Goal: Task Accomplishment & Management: Manage account settings

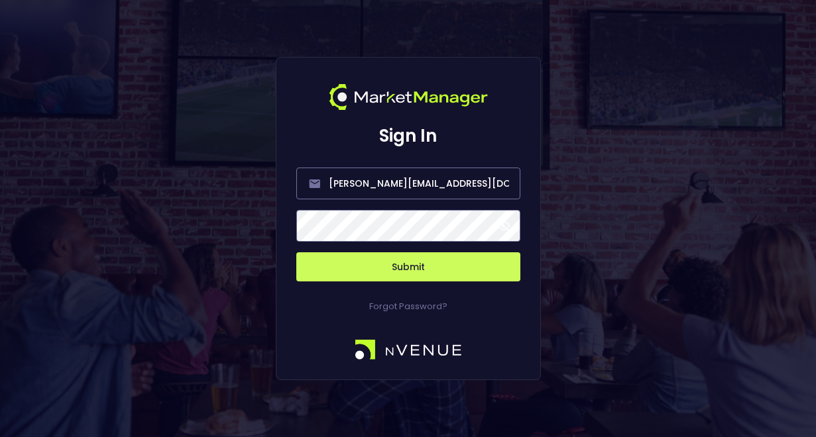
click at [390, 270] on button "Submit" at bounding box center [408, 266] width 224 height 29
click at [416, 257] on button "Submit" at bounding box center [408, 266] width 224 height 29
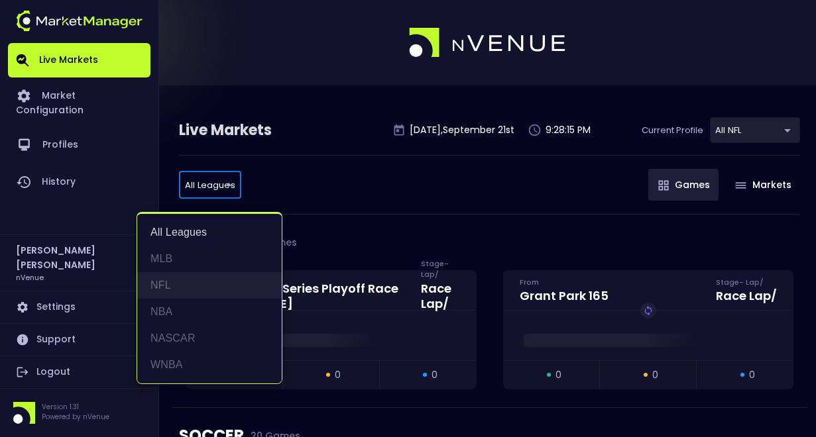
click at [195, 286] on li "NFL" at bounding box center [209, 285] width 144 height 26
type input "NFL"
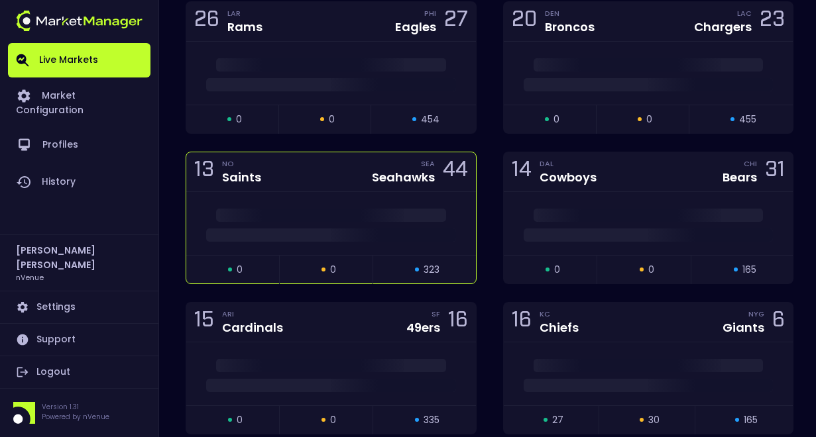
scroll to position [927, 0]
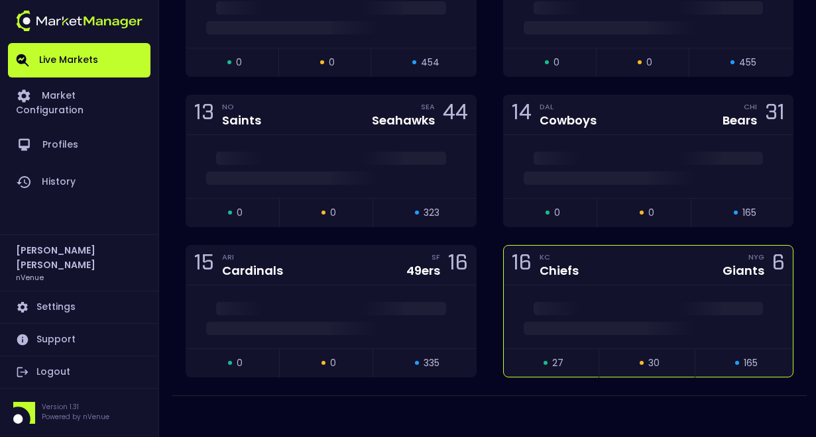
click at [650, 277] on div "16 KC Chiefs NYG Giants 6" at bounding box center [648, 266] width 290 height 40
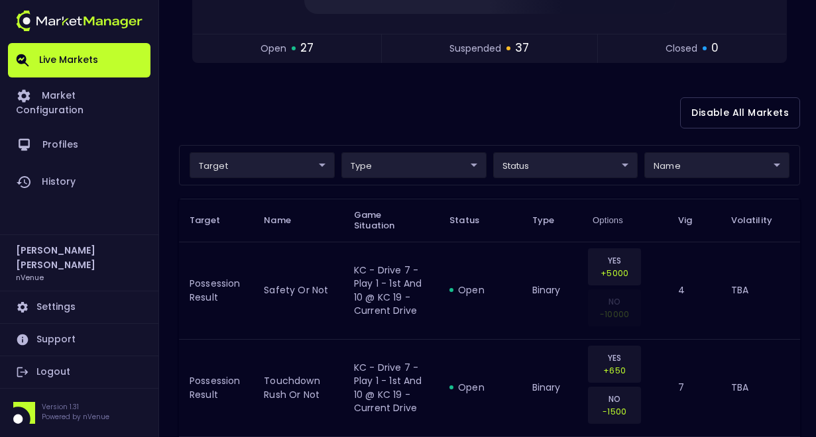
scroll to position [291, 0]
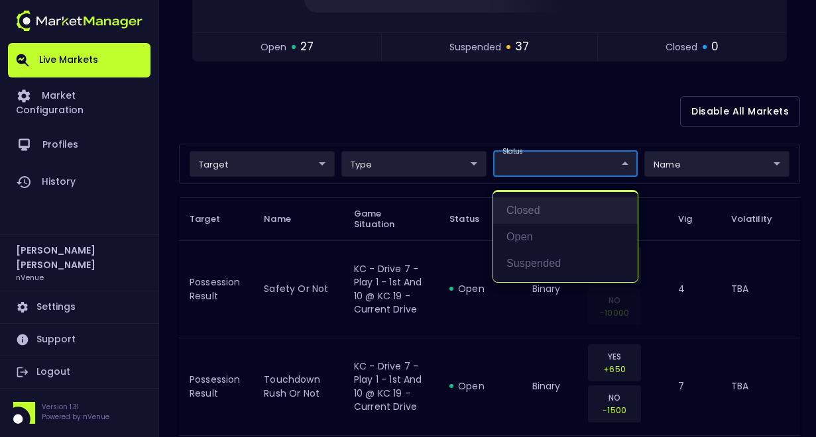
click at [539, 214] on li "closed" at bounding box center [565, 210] width 144 height 26
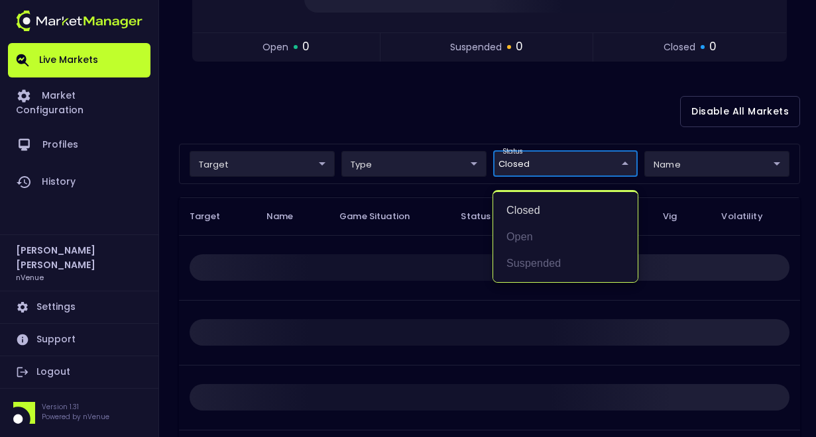
click at [595, 170] on div at bounding box center [408, 218] width 816 height 437
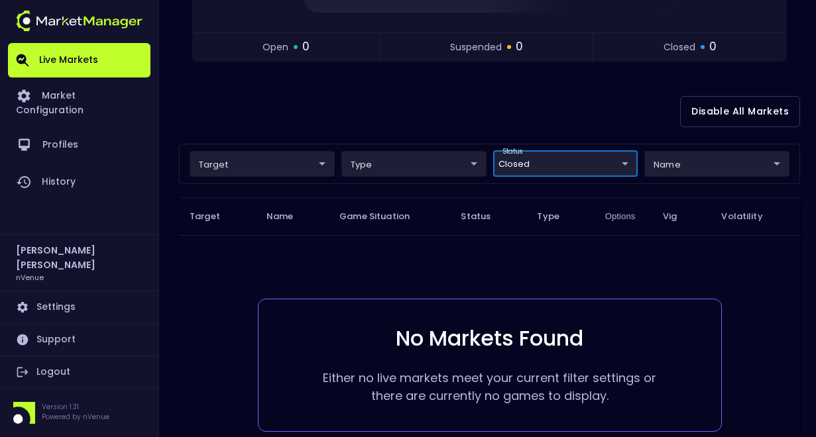
click at [619, 165] on body "Live Markets Market Configuration Profiles History [PERSON_NAME] nVenue Setting…" at bounding box center [408, 131] width 816 height 844
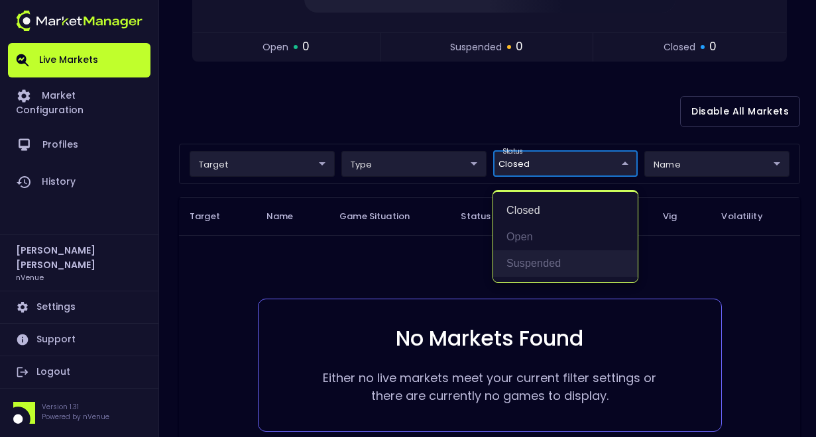
click at [547, 262] on li "suspended" at bounding box center [565, 263] width 144 height 26
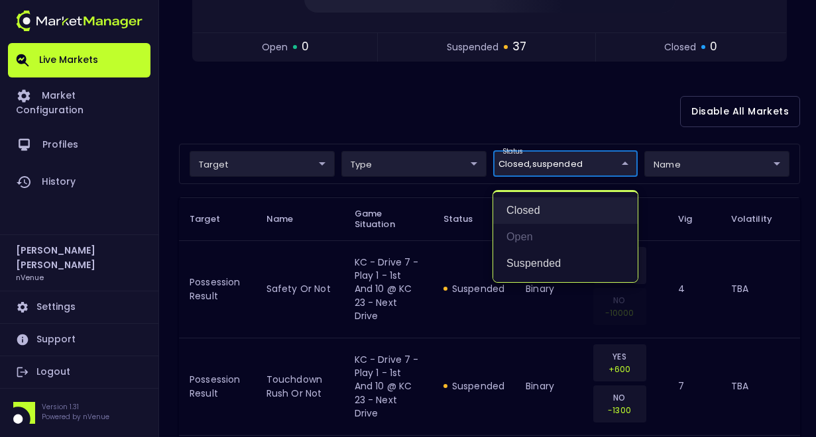
click at [554, 219] on li "closed" at bounding box center [565, 210] width 144 height 26
click at [586, 121] on div at bounding box center [408, 218] width 816 height 437
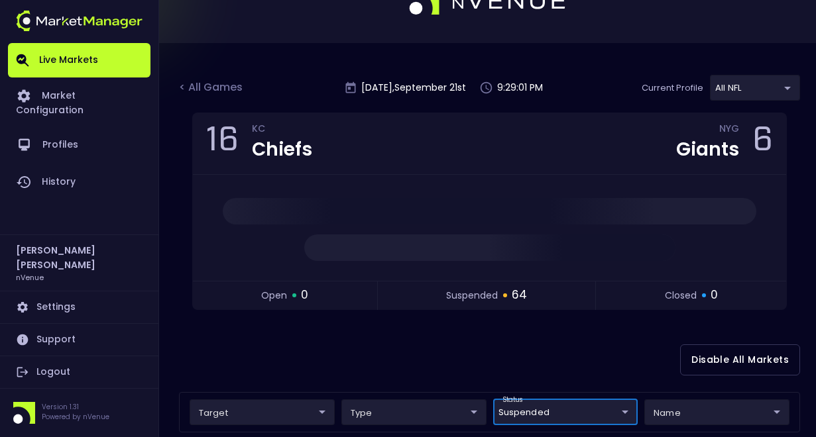
scroll to position [0, 0]
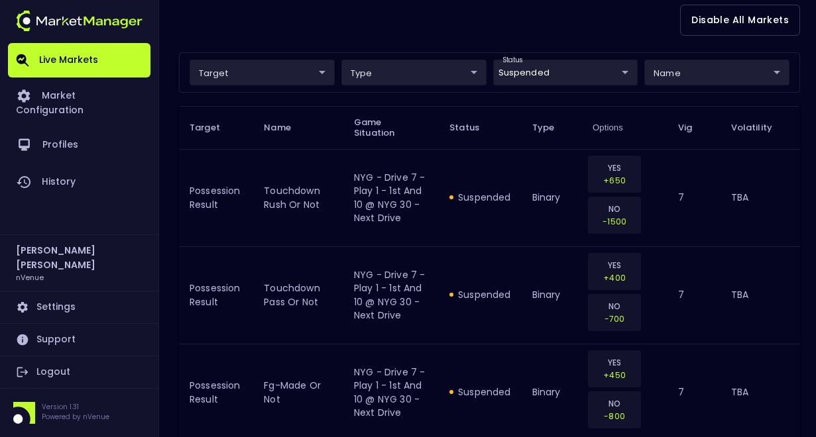
scroll to position [376, 0]
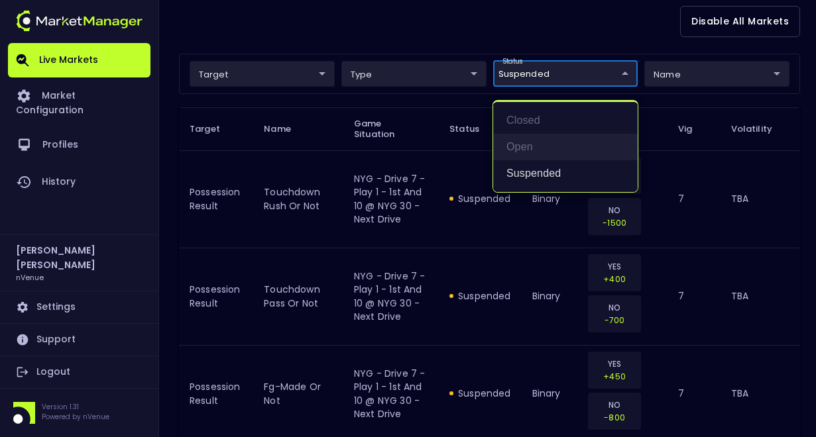
click at [509, 147] on li "open" at bounding box center [565, 147] width 144 height 26
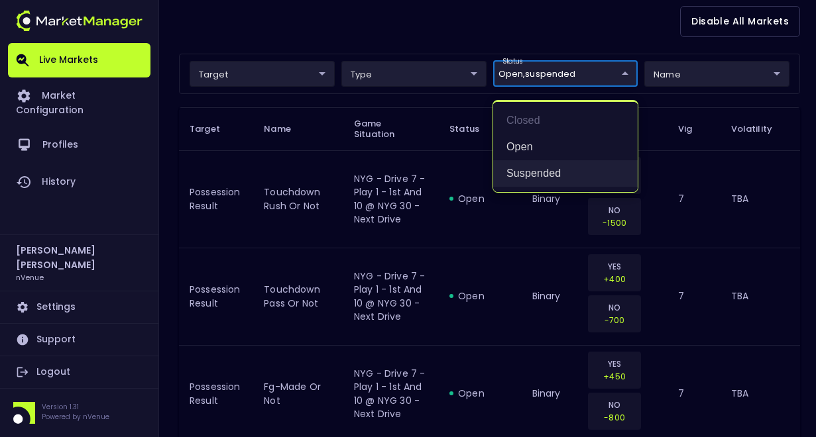
click at [537, 171] on li "suspended" at bounding box center [565, 173] width 144 height 26
type input "open"
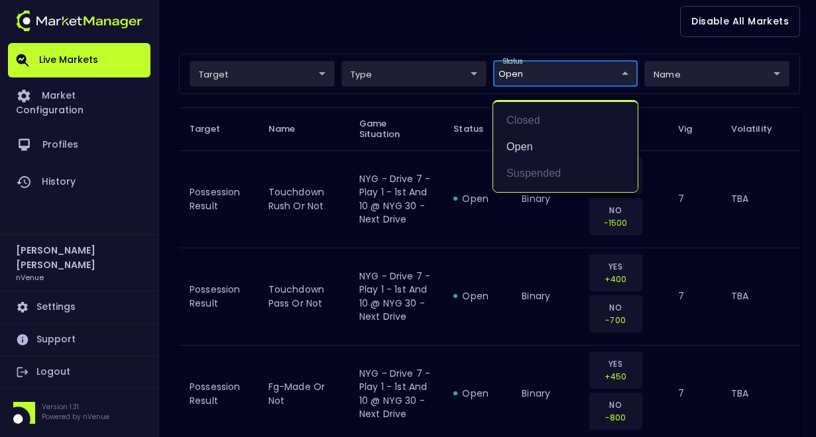
click at [356, 242] on div at bounding box center [408, 218] width 816 height 437
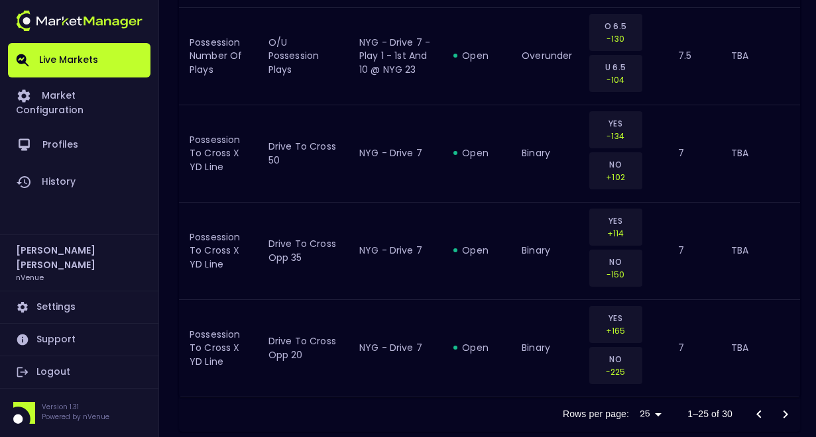
scroll to position [2745, 0]
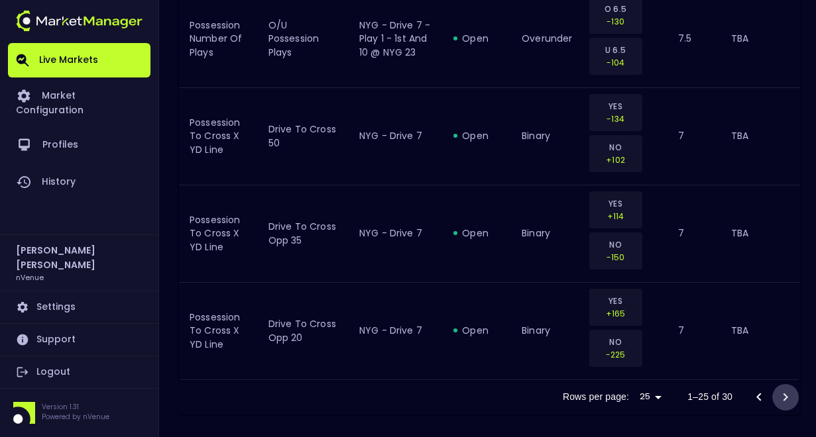
click at [785, 394] on icon "Go to next page" at bounding box center [785, 397] width 5 height 8
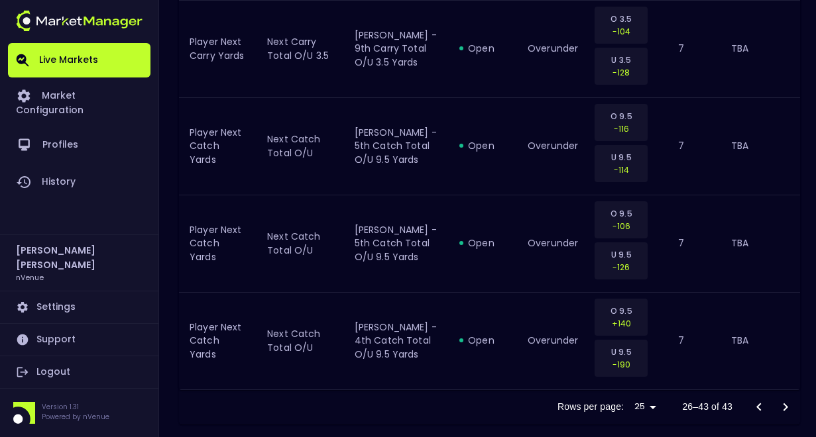
scroll to position [1940, 0]
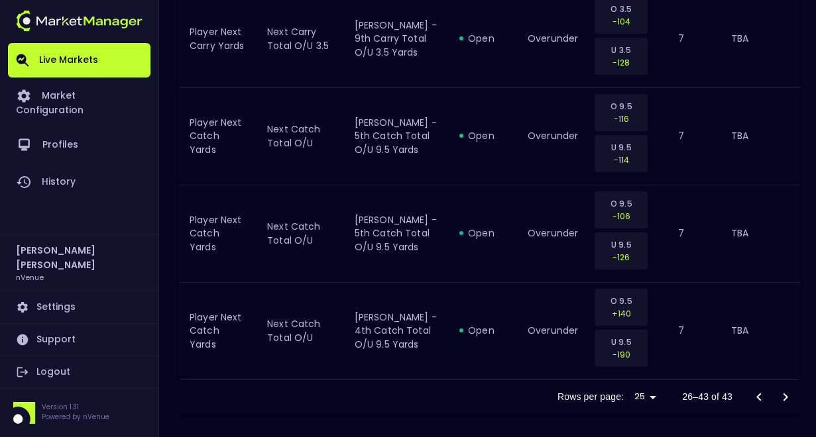
click at [791, 404] on div at bounding box center [771, 397] width 53 height 26
click at [786, 400] on div at bounding box center [771, 397] width 53 height 26
click at [779, 397] on div at bounding box center [771, 397] width 53 height 26
click at [786, 395] on div at bounding box center [771, 397] width 53 height 26
click at [764, 400] on icon "Go to previous page" at bounding box center [759, 398] width 16 height 16
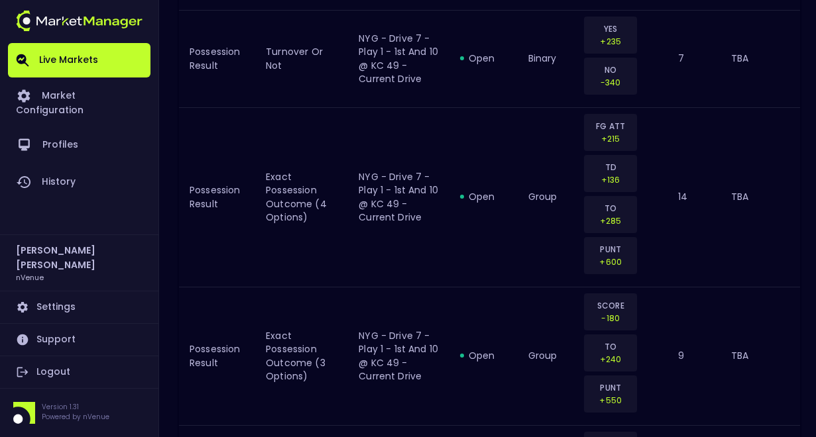
scroll to position [0, 0]
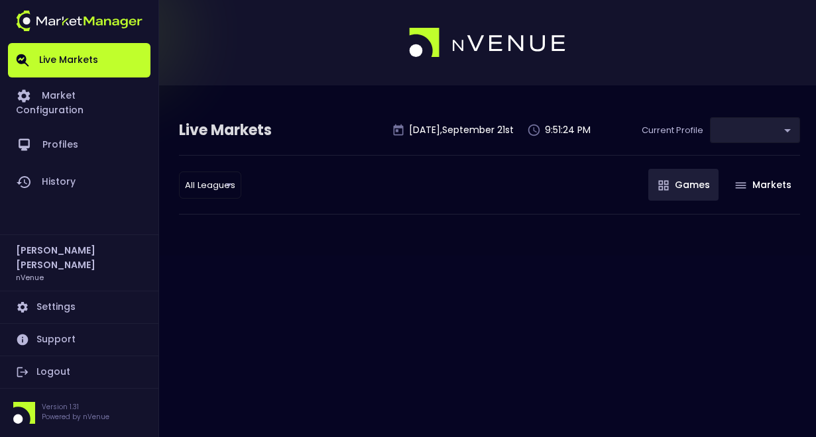
type input "9d8bad92-567c-44a6-ba12-e9bc101fa057"
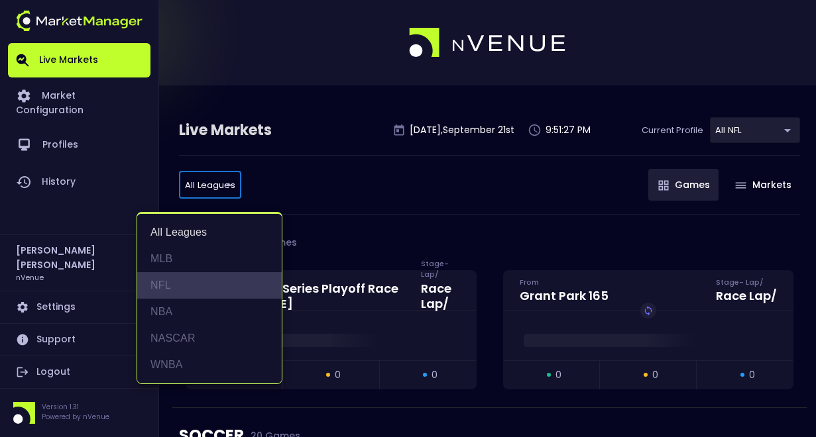
click at [184, 287] on li "NFL" at bounding box center [209, 285] width 144 height 26
type input "NFL"
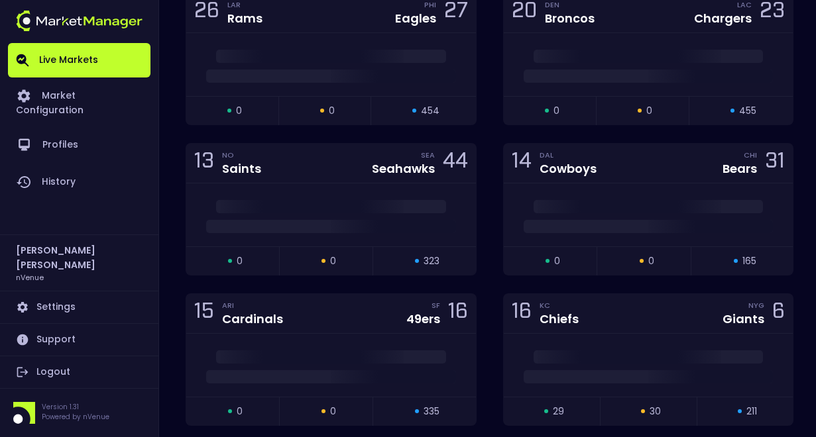
scroll to position [898, 0]
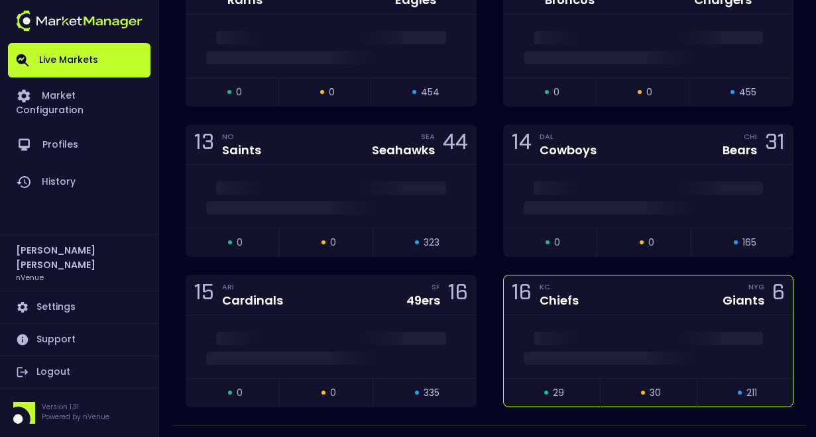
click at [631, 305] on div "16 KC Chiefs NYG Giants 6" at bounding box center [648, 296] width 290 height 40
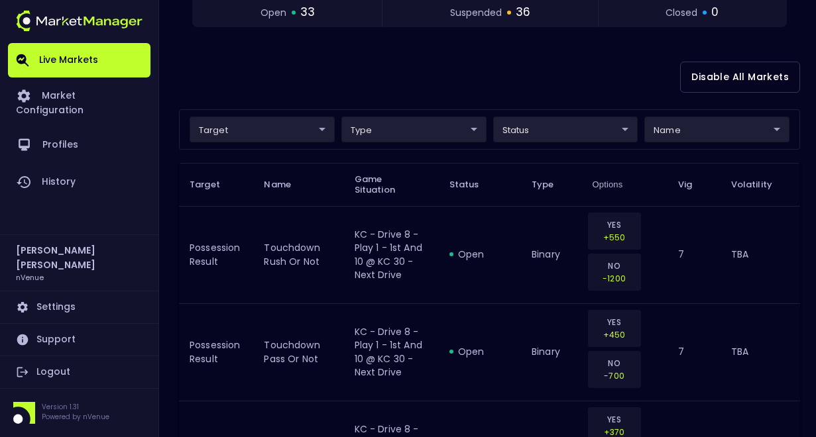
scroll to position [284, 0]
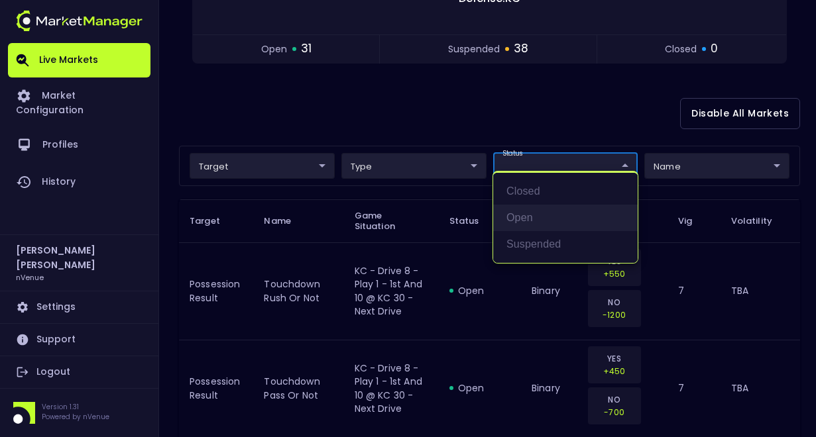
click at [546, 254] on ul "closed open suspended" at bounding box center [565, 218] width 144 height 90
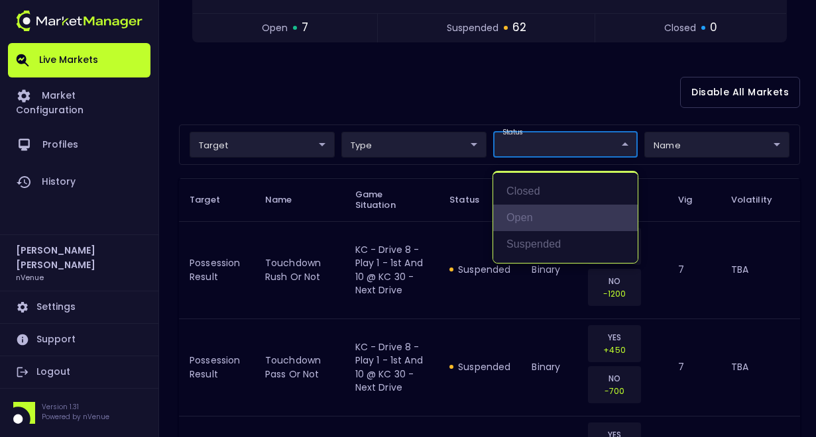
click at [523, 215] on li "open" at bounding box center [565, 218] width 144 height 26
type input "open"
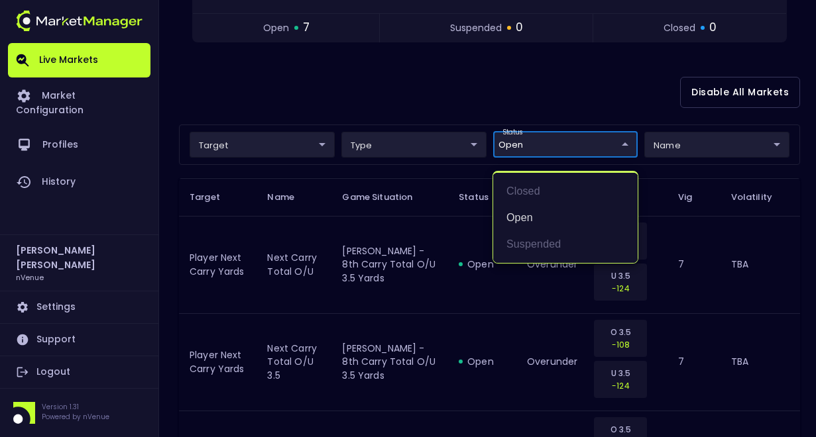
click at [466, 415] on div at bounding box center [408, 218] width 816 height 437
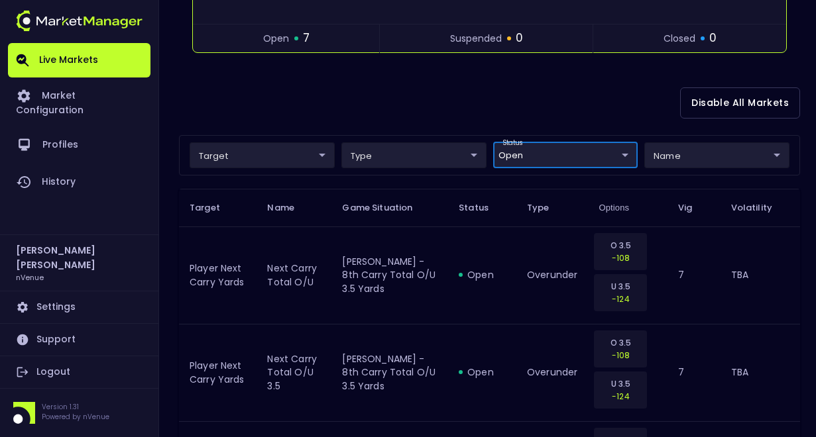
scroll to position [295, 0]
